Goal: Information Seeking & Learning: Check status

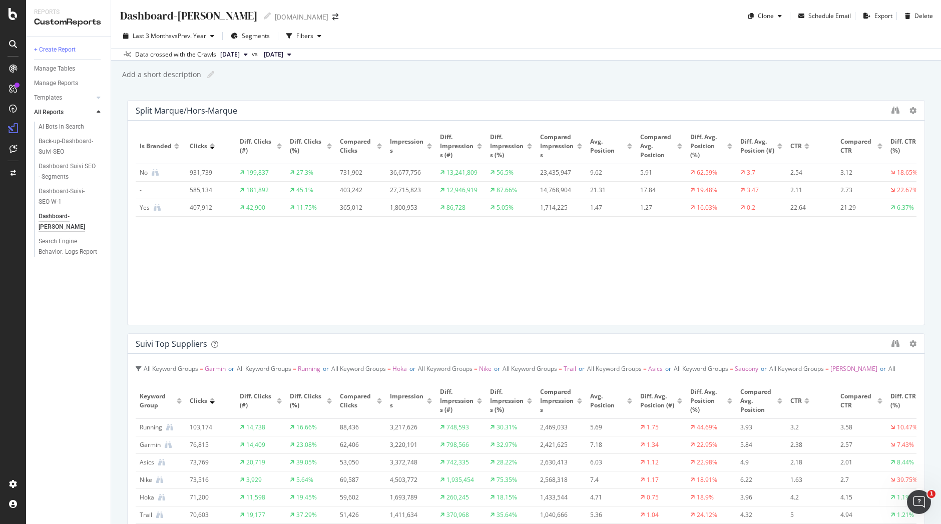
scroll to position [10, 0]
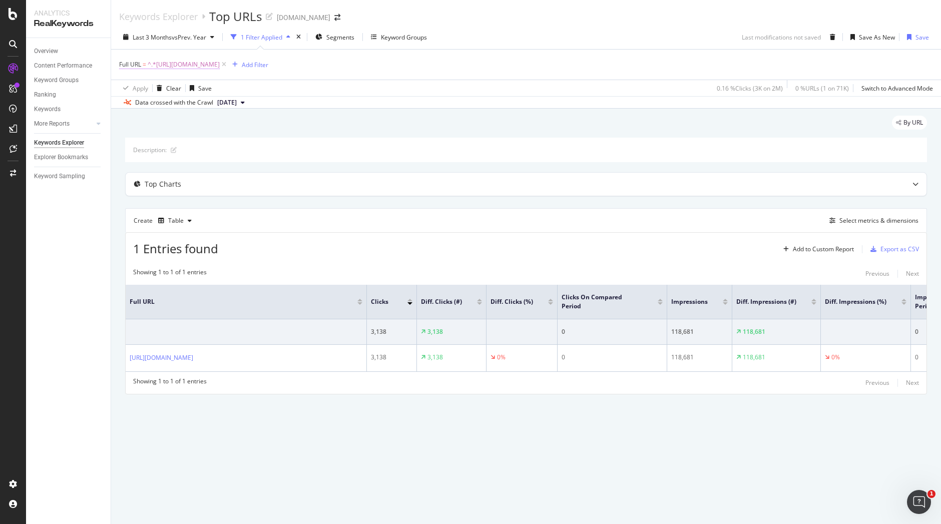
click at [220, 61] on span "^.*[URL][DOMAIN_NAME]" at bounding box center [184, 65] width 72 height 14
click at [193, 111] on input "[URL][DOMAIN_NAME]" at bounding box center [175, 106] width 95 height 16
paste input "electronique/Casques-Casques-a-conduction-osseuse-Ecouteurs_c1045/"
type input "[URL][DOMAIN_NAME]"
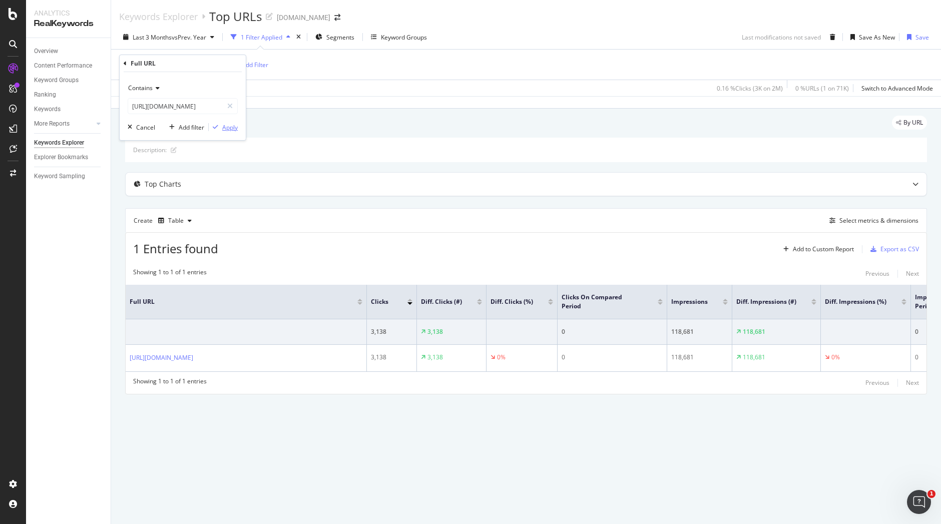
scroll to position [0, 0]
click at [231, 125] on div "Apply" at bounding box center [230, 127] width 16 height 9
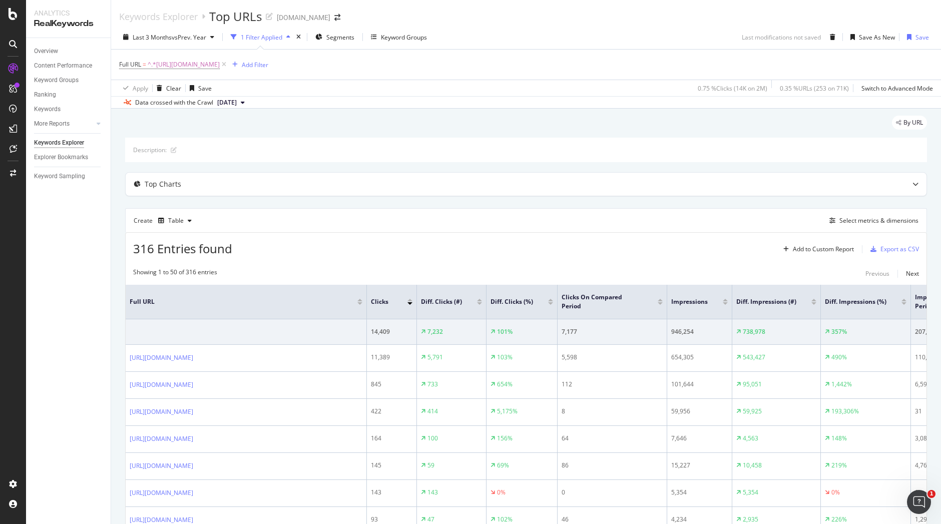
click at [231, 125] on div "By URL" at bounding box center [526, 127] width 802 height 22
click at [220, 62] on span "^.*https://www.i-run.fr/electronique/Casques-Casques-a-conduction-osseuse-Ecout…" at bounding box center [184, 65] width 72 height 14
click at [213, 107] on input "[URL][DOMAIN_NAME]" at bounding box center [175, 106] width 95 height 16
paste input "montre-gps/montre-connectee"
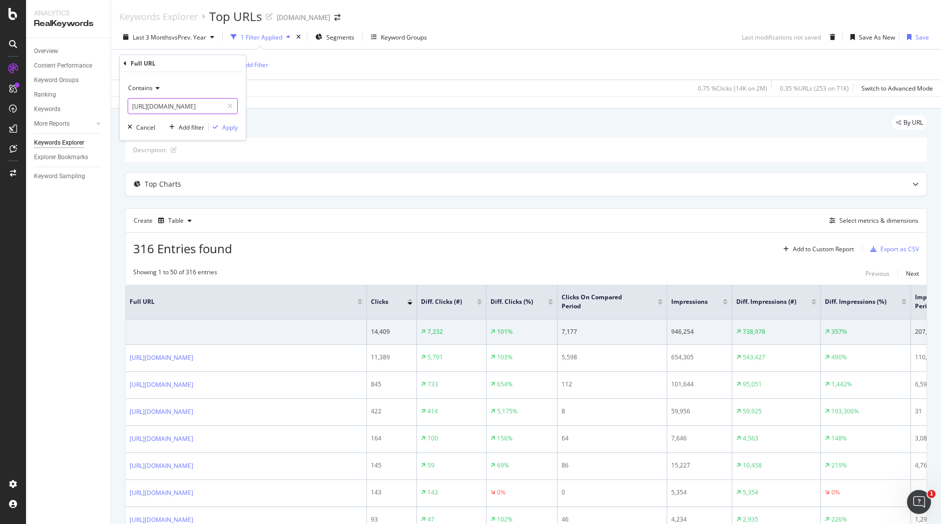
type input "[URL][DOMAIN_NAME]"
click at [231, 123] on div "Apply" at bounding box center [230, 127] width 16 height 9
